Goal: Task Accomplishment & Management: Use online tool/utility

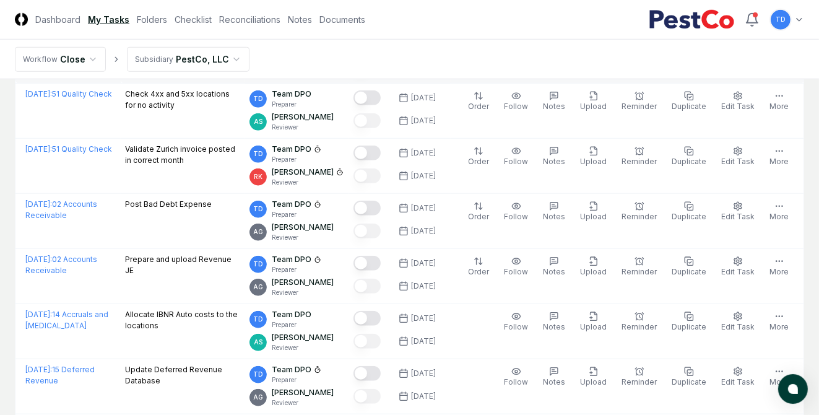
scroll to position [949, 0]
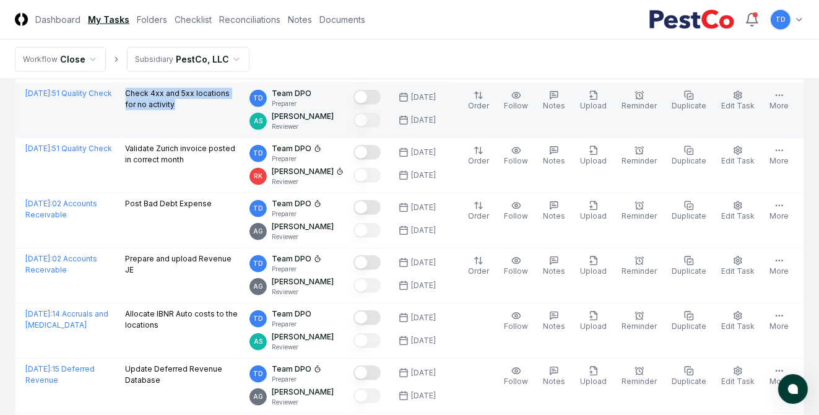
drag, startPoint x: 133, startPoint y: 92, endPoint x: 124, endPoint y: 89, distance: 9.0
click at [124, 89] on td "Check 4xx and 5xx locations for no activity" at bounding box center [183, 110] width 124 height 55
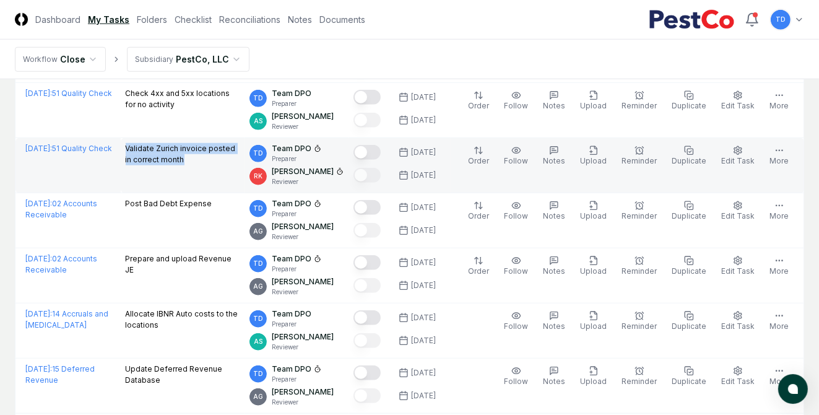
drag, startPoint x: 141, startPoint y: 149, endPoint x: 125, endPoint y: 142, distance: 17.2
click at [126, 143] on p "Validate Zurich invoice posted in correct month" at bounding box center [183, 154] width 114 height 22
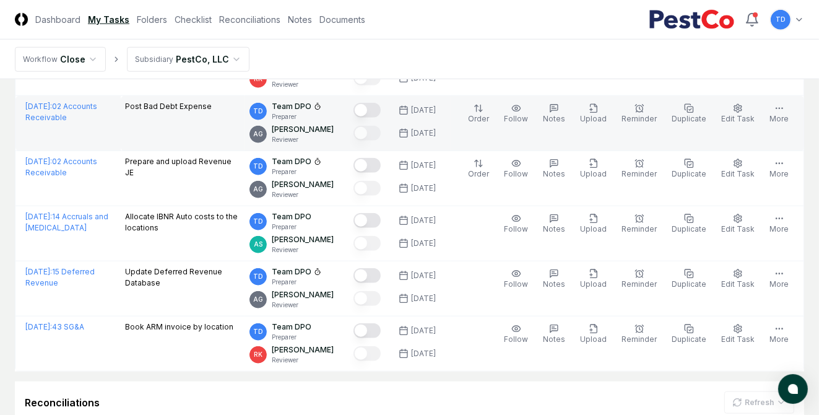
scroll to position [1046, 0]
drag, startPoint x: 188, startPoint y: 105, endPoint x: 126, endPoint y: 101, distance: 62.6
click at [126, 101] on div "Post Bad Debt Expense" at bounding box center [183, 107] width 114 height 14
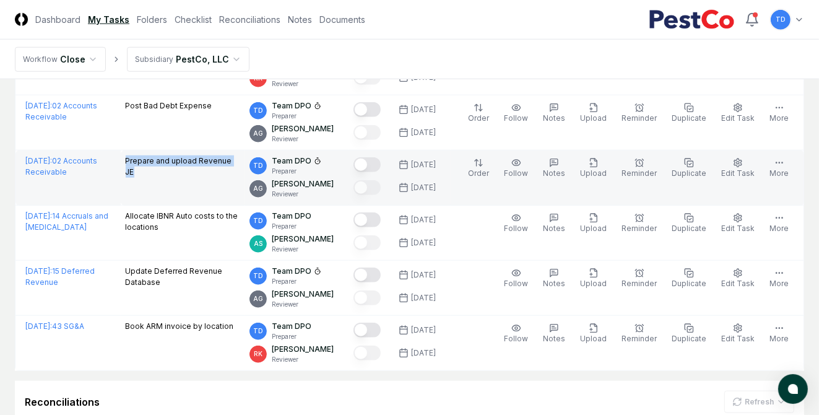
drag, startPoint x: 126, startPoint y: 158, endPoint x: 237, endPoint y: 158, distance: 111.4
click at [237, 158] on p "Prepare and upload Revenue JE" at bounding box center [183, 166] width 114 height 22
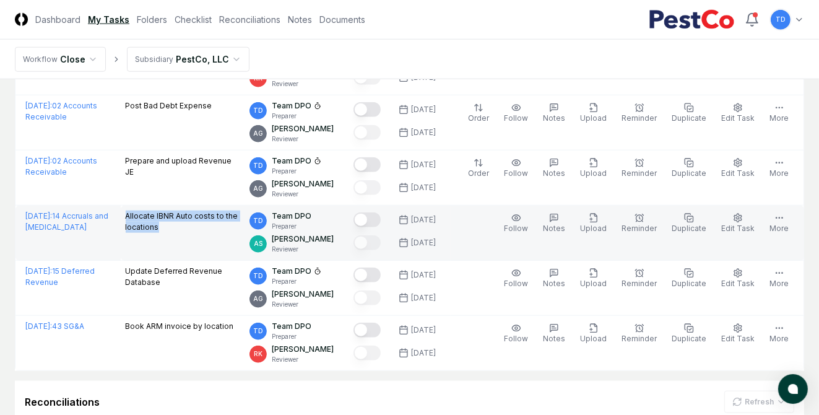
drag, startPoint x: 165, startPoint y: 225, endPoint x: 126, endPoint y: 211, distance: 40.7
click at [126, 211] on p "Allocate IBNR Auto costs to the locations" at bounding box center [183, 221] width 114 height 22
drag, startPoint x: 124, startPoint y: 213, endPoint x: 170, endPoint y: 223, distance: 46.9
click at [170, 223] on td "Allocate IBNR Auto costs to the locations" at bounding box center [183, 232] width 124 height 55
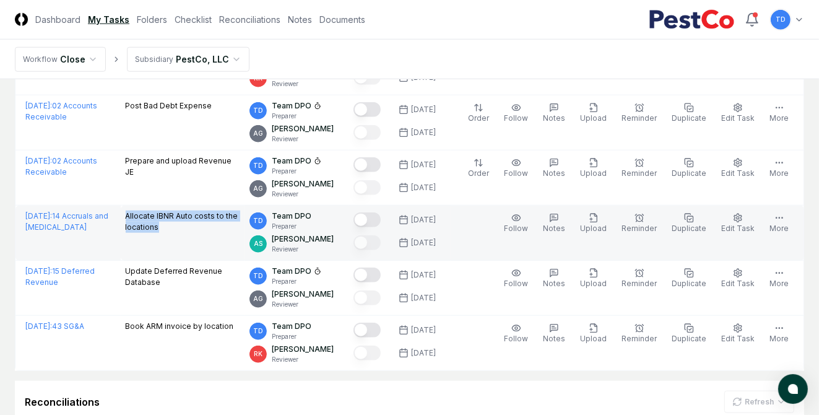
copy p "Allocate IBNR Auto costs to the locations"
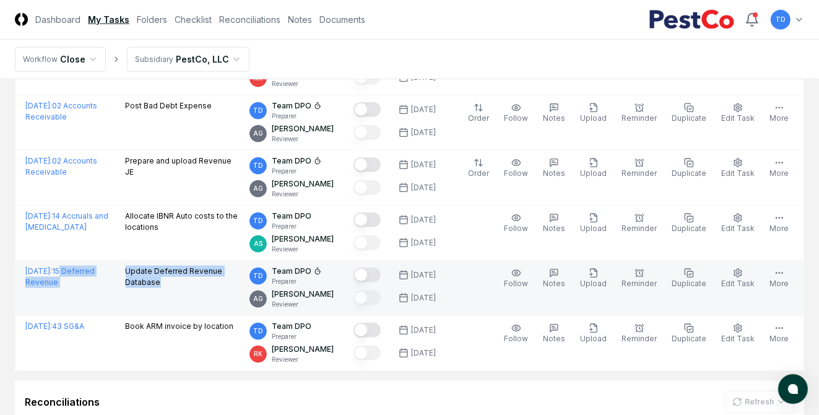
drag, startPoint x: 127, startPoint y: 270, endPoint x: 116, endPoint y: 264, distance: 13.0
click at [116, 264] on tr "[DATE] : 15 Deferred Revenue Update Deferred Revenue Database TD Team DPO Prepa…" at bounding box center [409, 288] width 788 height 55
copy tr "Deferred Revenue Update Deferred Revenue Database"
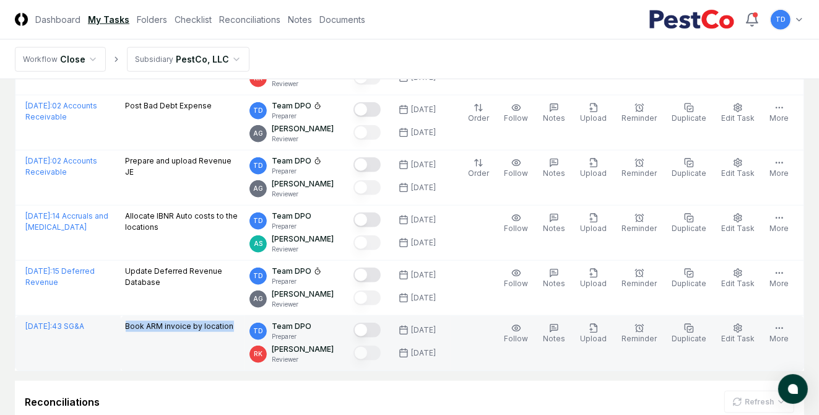
drag, startPoint x: 233, startPoint y: 323, endPoint x: 125, endPoint y: 320, distance: 108.3
click at [126, 321] on div "Book ARM invoice by location" at bounding box center [183, 328] width 114 height 14
copy p "Book ARM invoice by location"
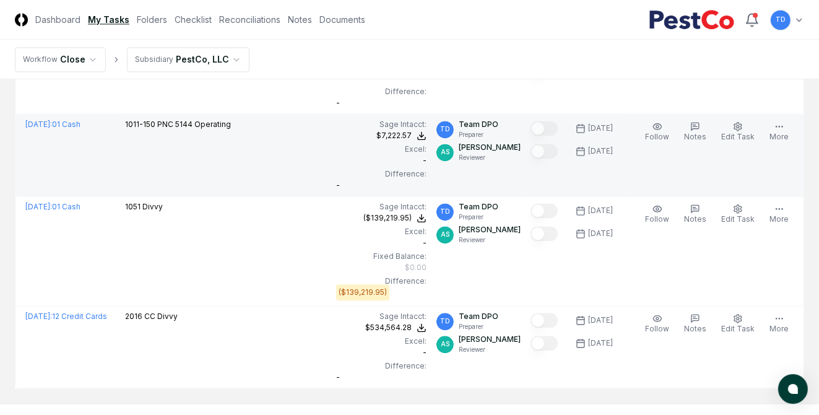
scroll to position [6443, 0]
